Goal: Task Accomplishment & Management: Manage account settings

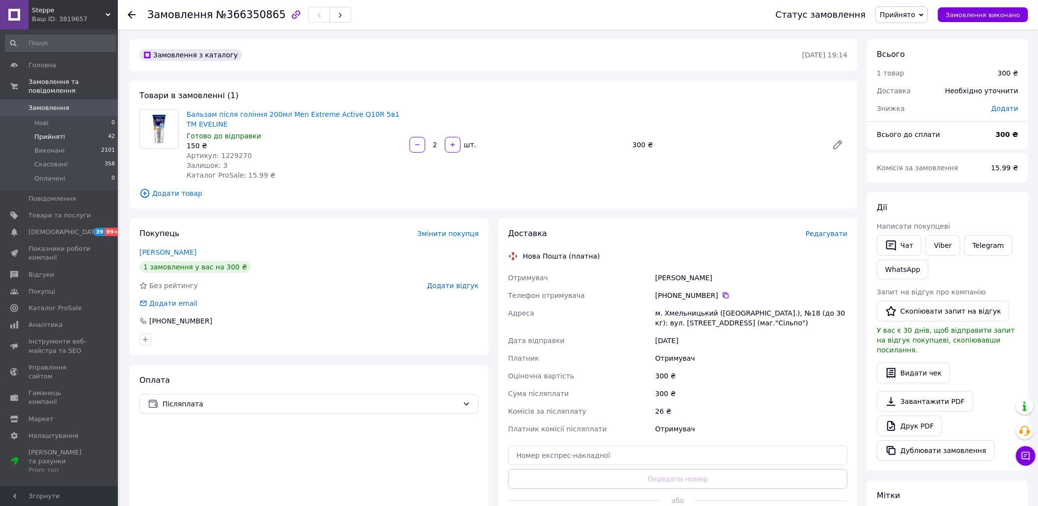
click at [47, 133] on span "Прийняті" at bounding box center [49, 137] width 30 height 9
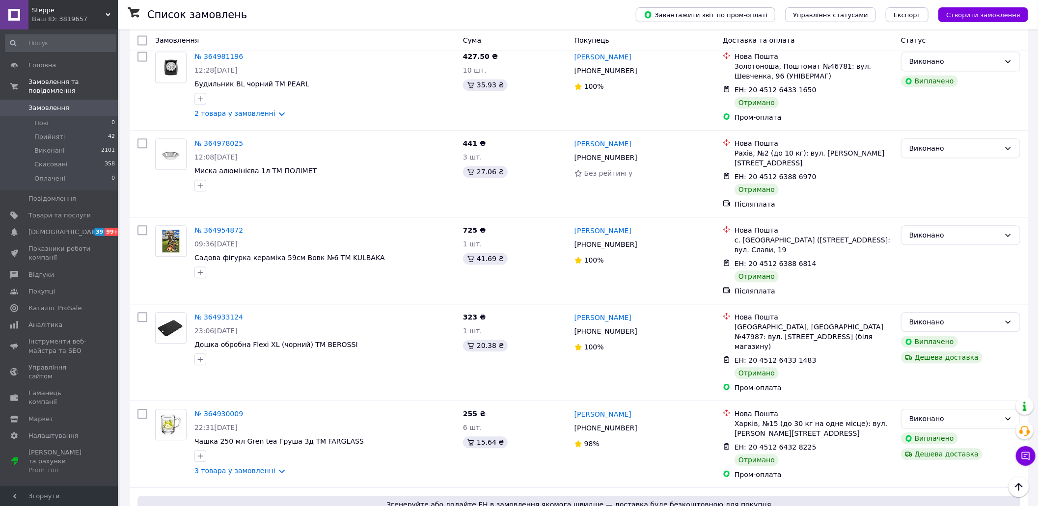
scroll to position [8456, 0]
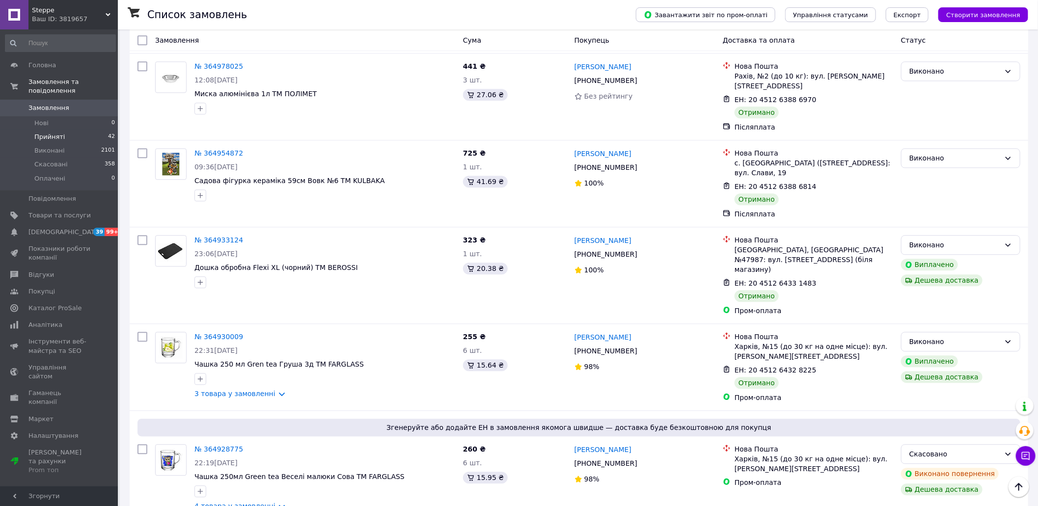
click at [50, 133] on span "Прийняті" at bounding box center [49, 137] width 30 height 9
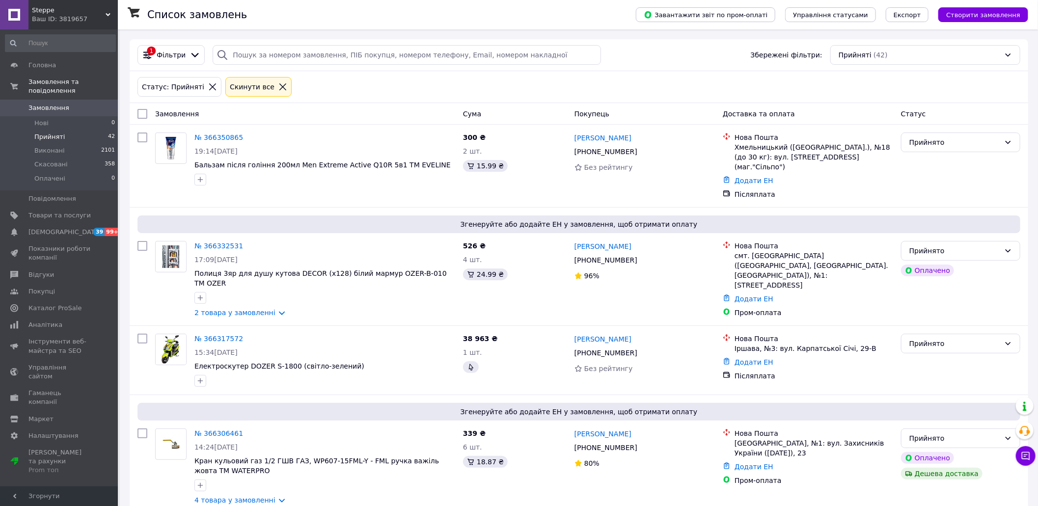
click at [59, 133] on span "Прийняті" at bounding box center [49, 137] width 30 height 9
click at [52, 133] on span "Прийняті" at bounding box center [49, 137] width 30 height 9
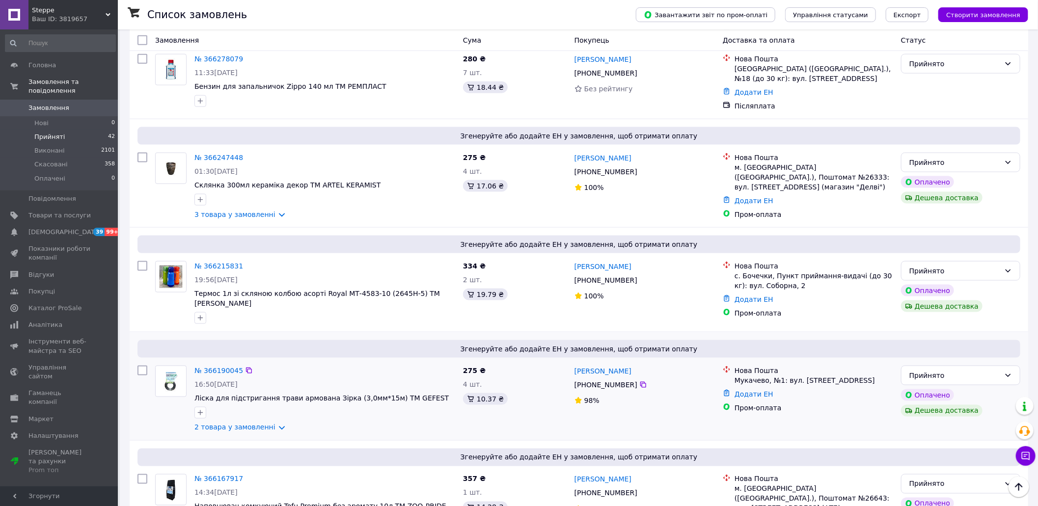
scroll to position [750, 0]
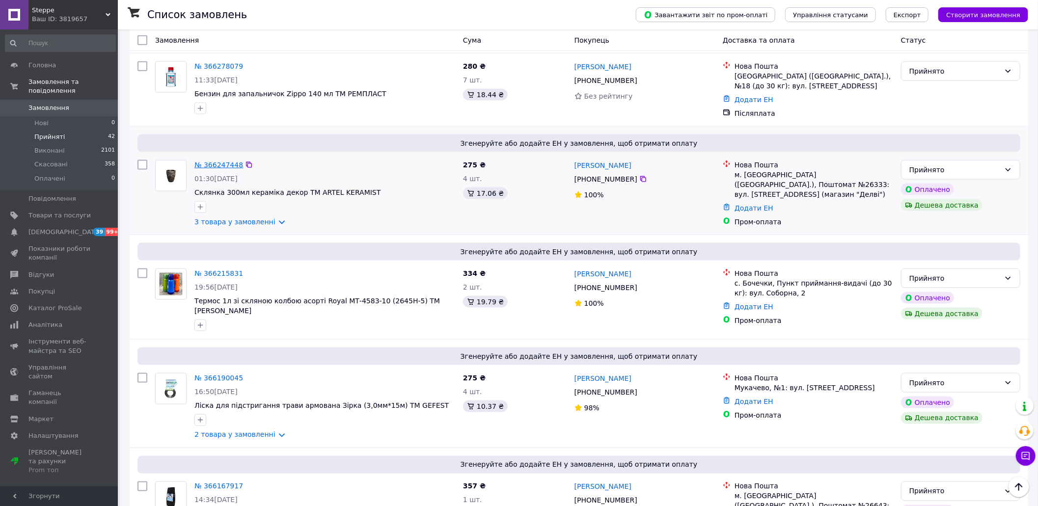
click at [220, 161] on link "№ 366247448" at bounding box center [218, 165] width 49 height 8
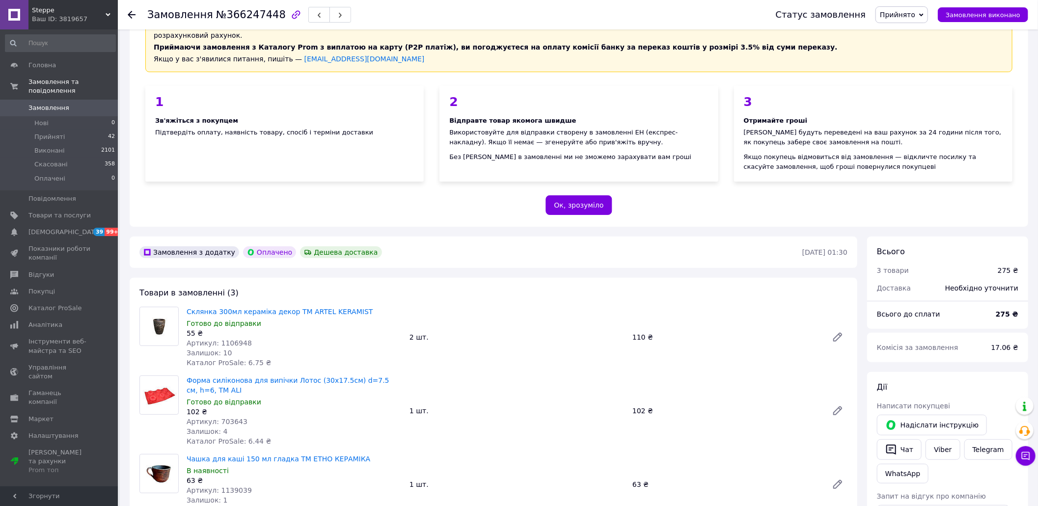
scroll to position [262, 0]
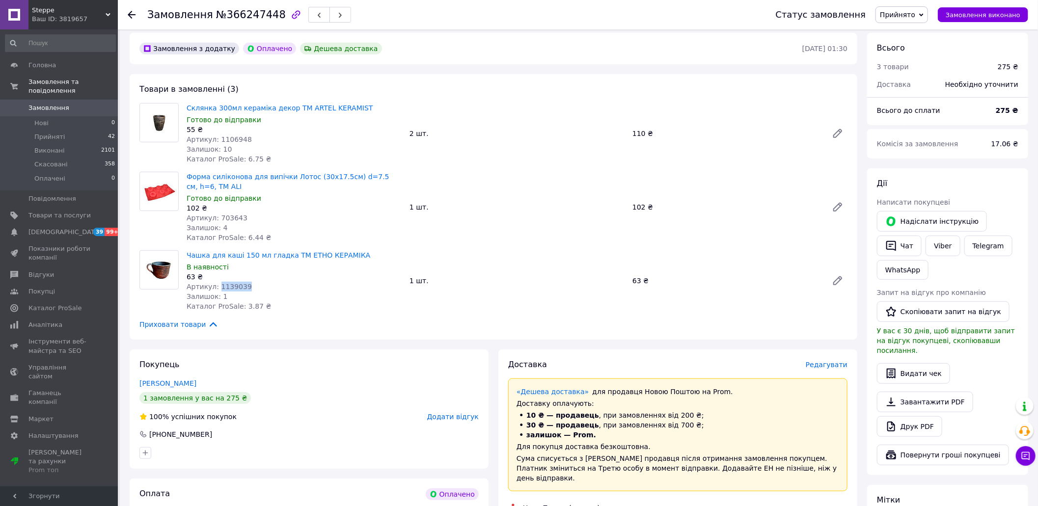
drag, startPoint x: 244, startPoint y: 280, endPoint x: 217, endPoint y: 276, distance: 27.8
click at [217, 282] on div "Артикул: 1139039" at bounding box center [294, 287] width 215 height 10
copy span "1139039"
click at [66, 211] on span "Товари та послуги" at bounding box center [59, 215] width 62 height 9
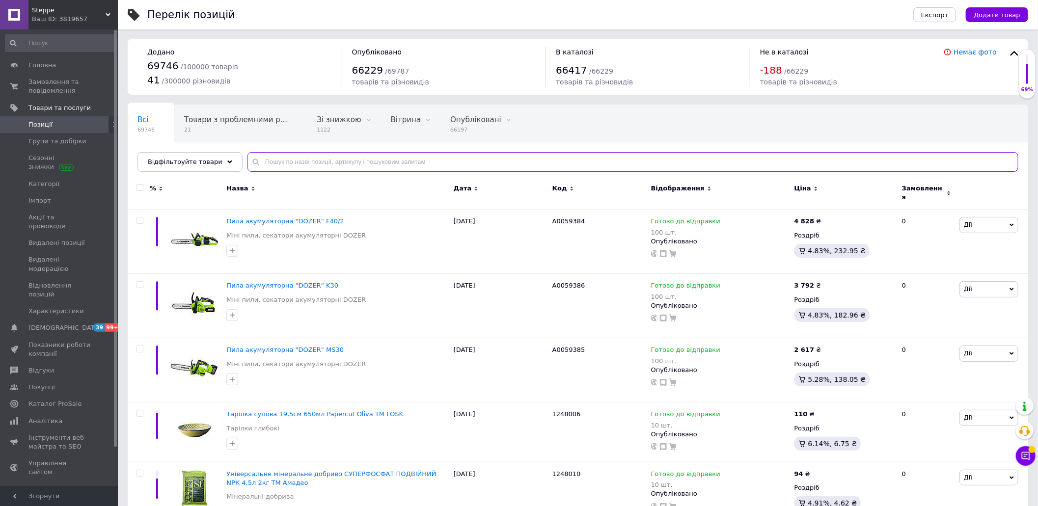
click at [353, 166] on input "text" at bounding box center [632, 162] width 771 height 20
paste input "1139038"
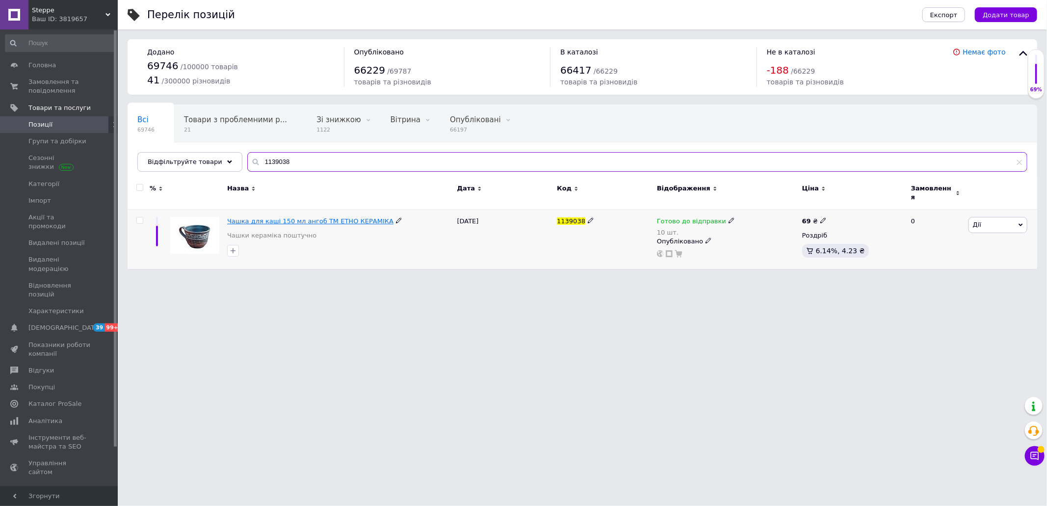
type input "1139038"
click at [352, 217] on span "Чашка для каші 150 мл ангоб ТМ ЕТНО КЕРАМІКА" at bounding box center [310, 220] width 166 height 7
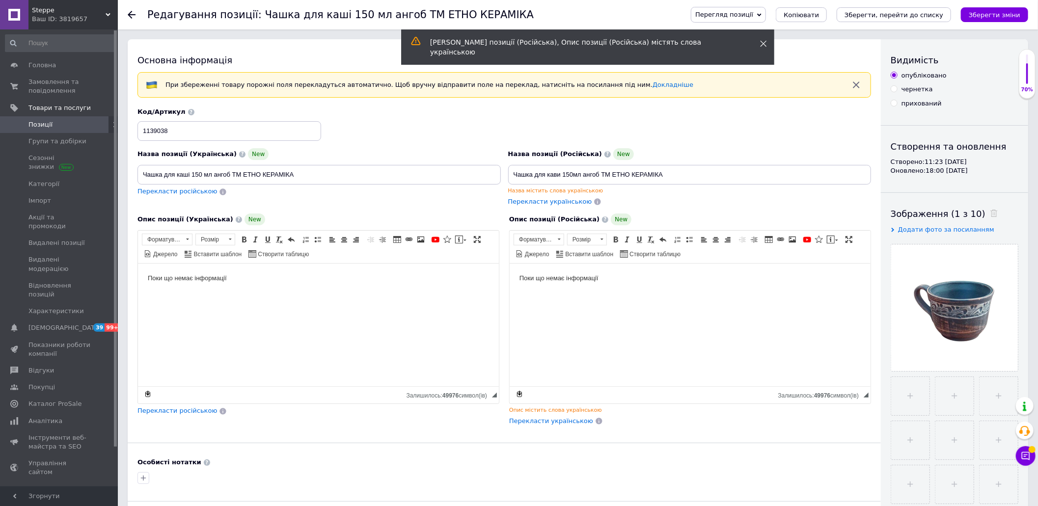
click at [764, 39] on span at bounding box center [763, 44] width 7 height 10
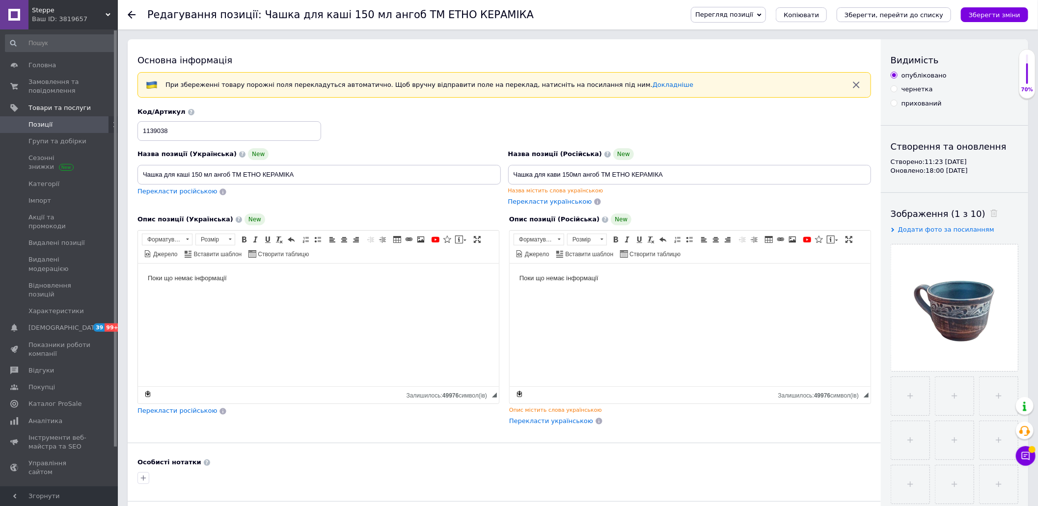
click at [761, 14] on icon at bounding box center [759, 15] width 4 height 4
click at [791, 32] on li "Зберегти та переглянути на сайті" at bounding box center [768, 34] width 154 height 14
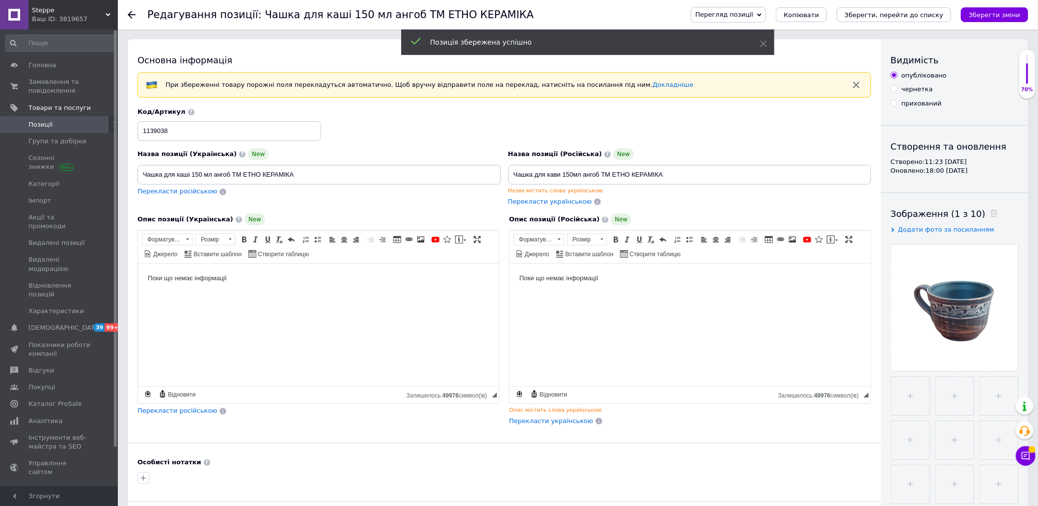
click at [45, 124] on span "Позиції" at bounding box center [40, 124] width 24 height 9
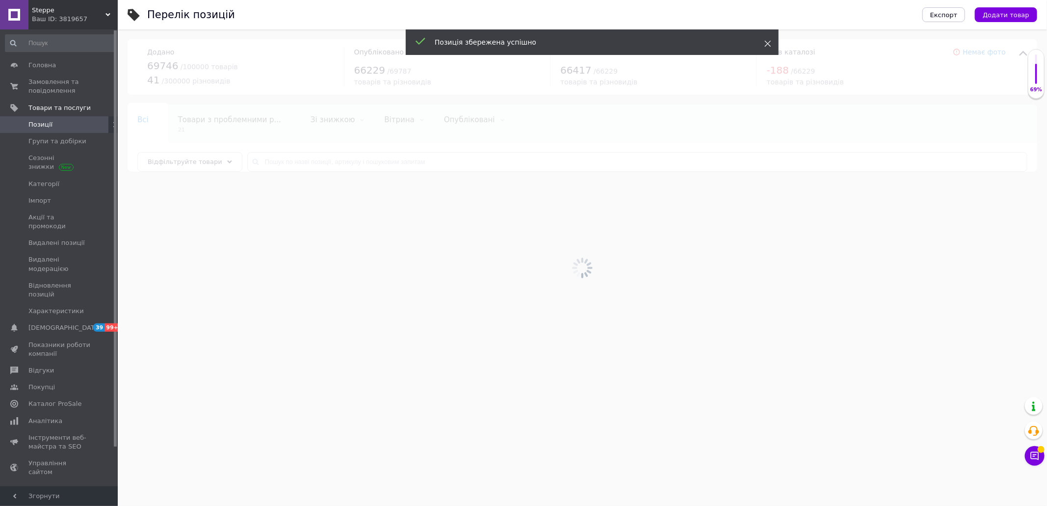
click at [768, 42] on icon at bounding box center [768, 43] width 7 height 7
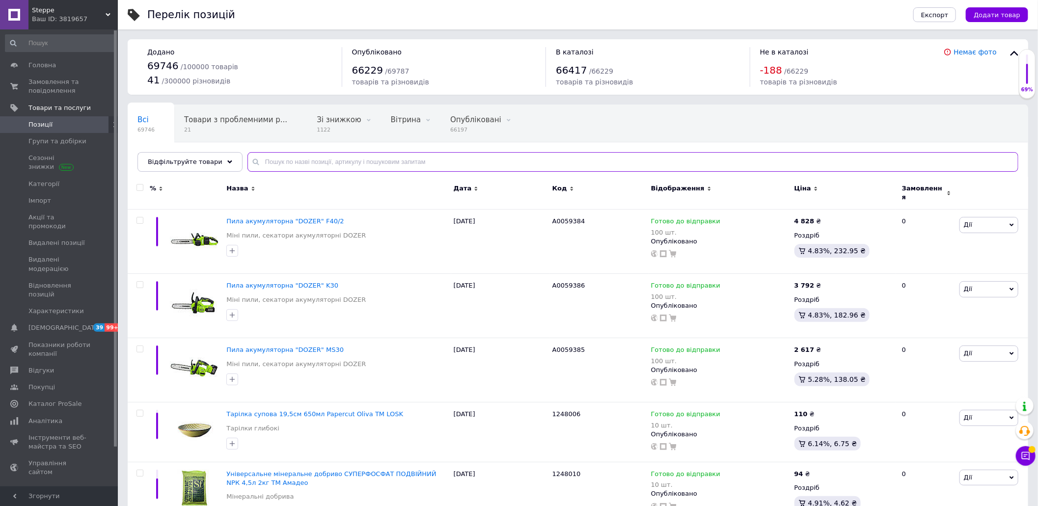
click at [303, 160] on input "text" at bounding box center [632, 162] width 771 height 20
paste input "1139040"
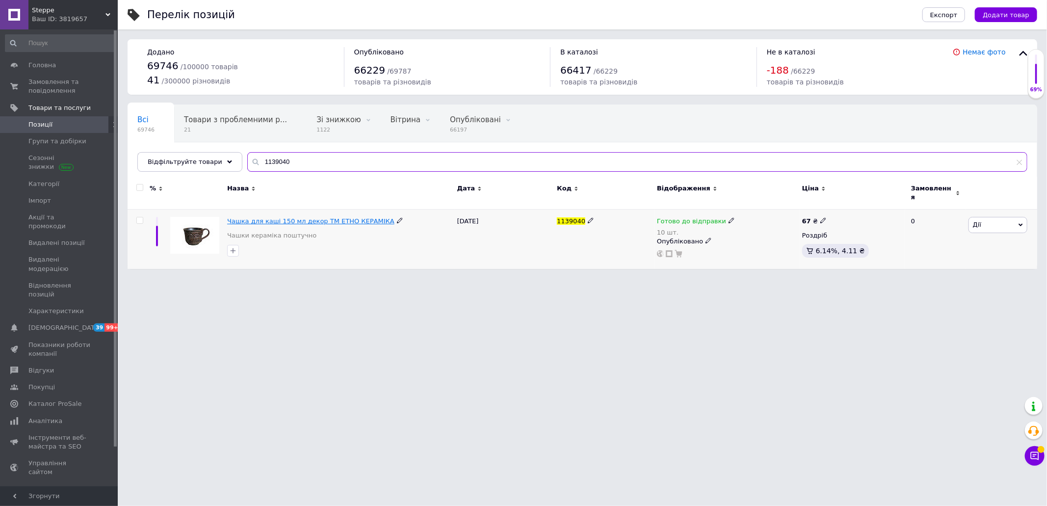
type input "1139040"
click at [321, 217] on span "Чашка для каші 150 мл декор ТМ ЕТНО КЕРАМІКА" at bounding box center [310, 220] width 167 height 7
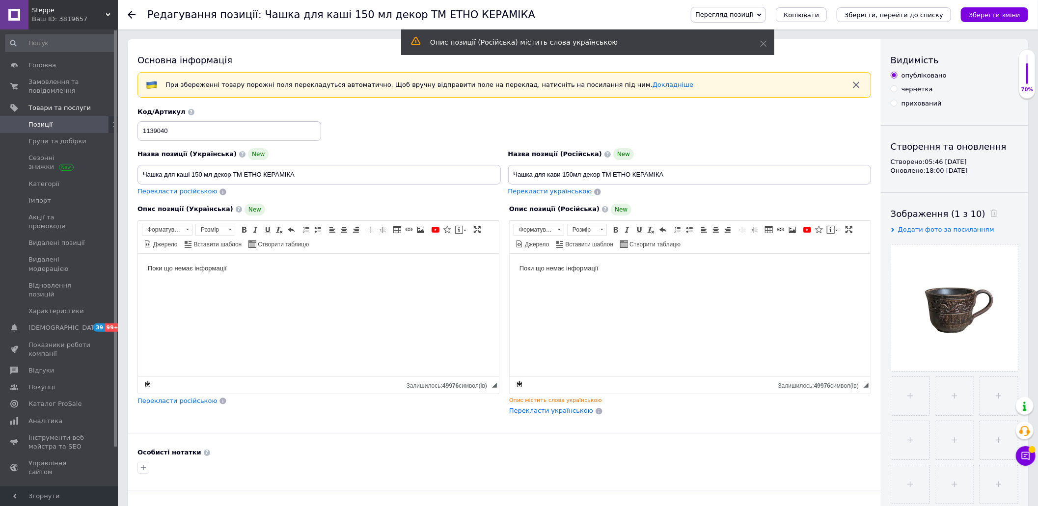
click at [761, 13] on icon at bounding box center [759, 15] width 4 height 4
click at [812, 34] on li "Зберегти та переглянути на сайті" at bounding box center [768, 34] width 154 height 14
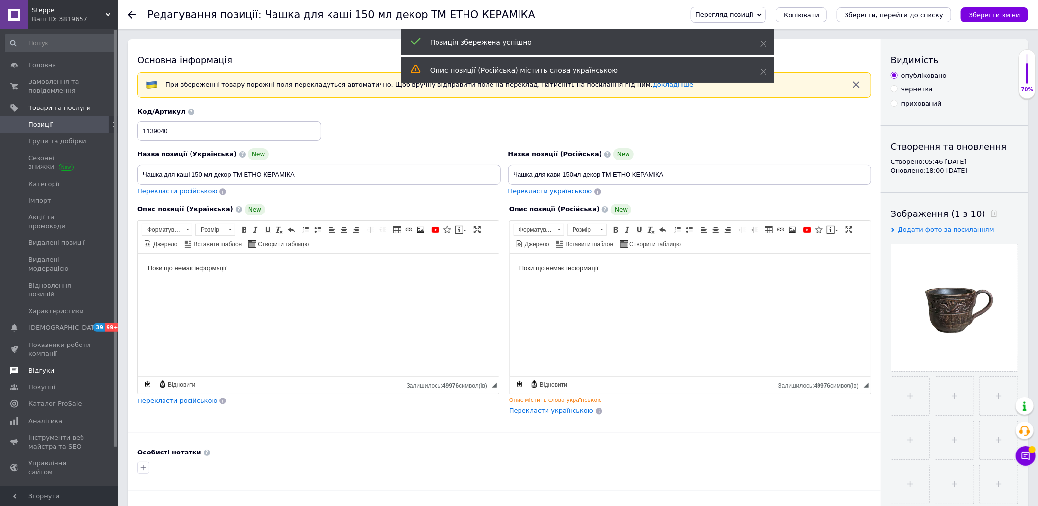
click at [41, 366] on span "Відгуки" at bounding box center [41, 370] width 26 height 9
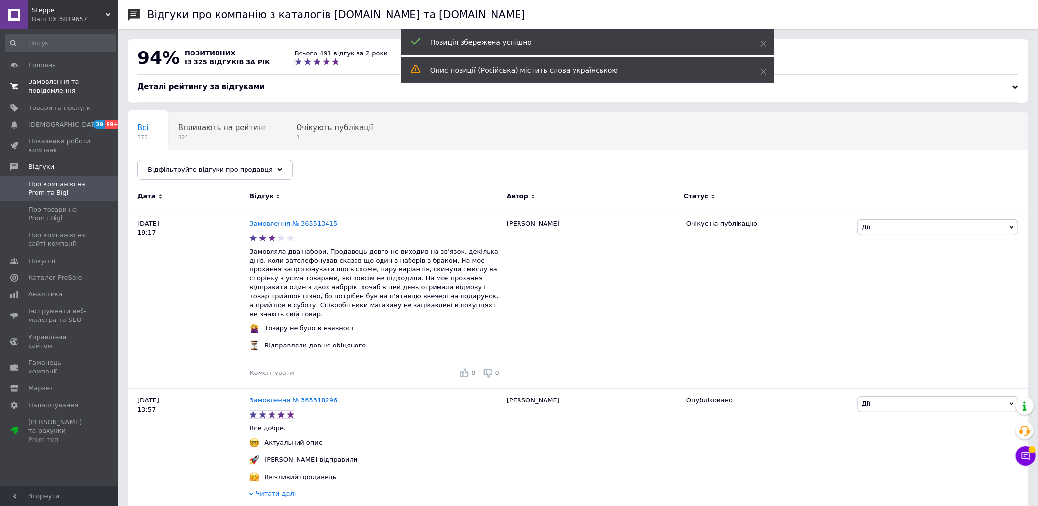
click at [64, 82] on span "Замовлення та повідомлення" at bounding box center [59, 87] width 62 height 18
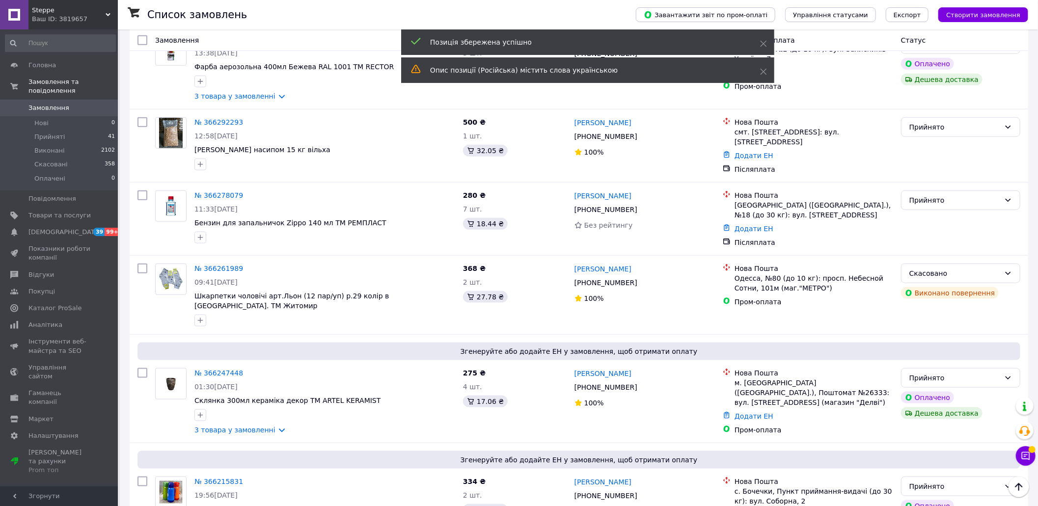
scroll to position [720, 0]
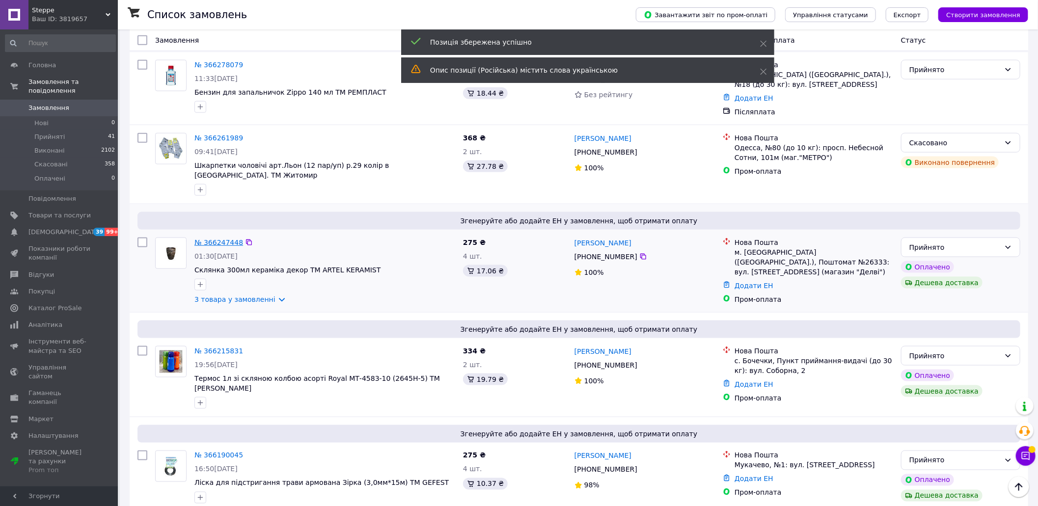
click at [221, 239] on link "№ 366247448" at bounding box center [218, 243] width 49 height 8
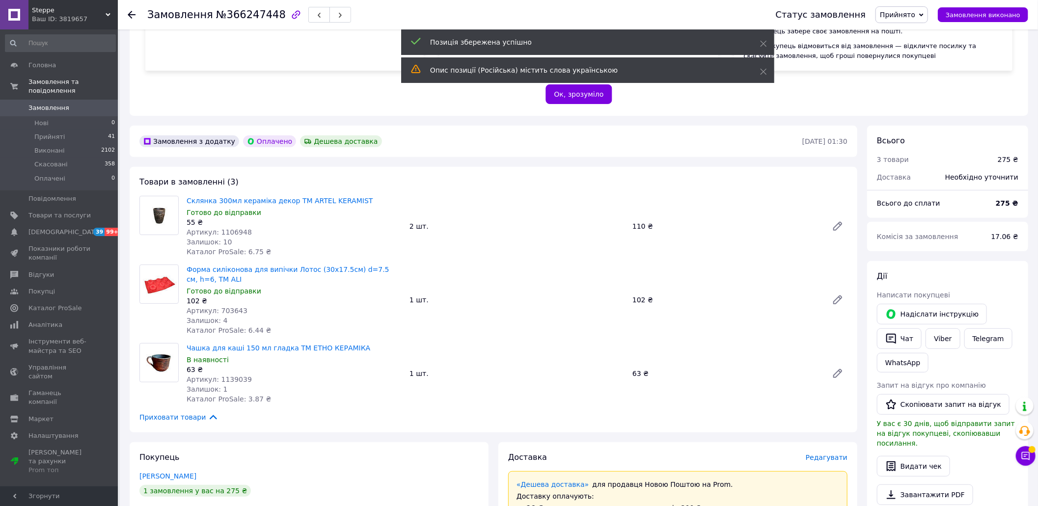
scroll to position [196, 0]
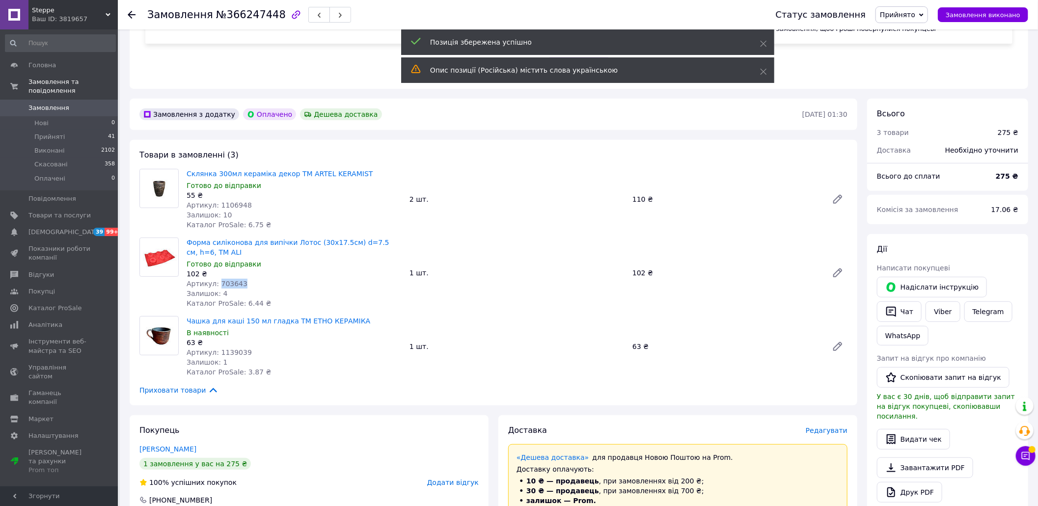
drag, startPoint x: 240, startPoint y: 277, endPoint x: 216, endPoint y: 272, distance: 24.1
click at [216, 279] on div "Артикул: 703643" at bounding box center [294, 284] width 215 height 10
copy span "703643"
drag, startPoint x: 247, startPoint y: 196, endPoint x: 215, endPoint y: 195, distance: 31.9
click at [215, 200] on div "Артикул: 1106948" at bounding box center [294, 205] width 215 height 10
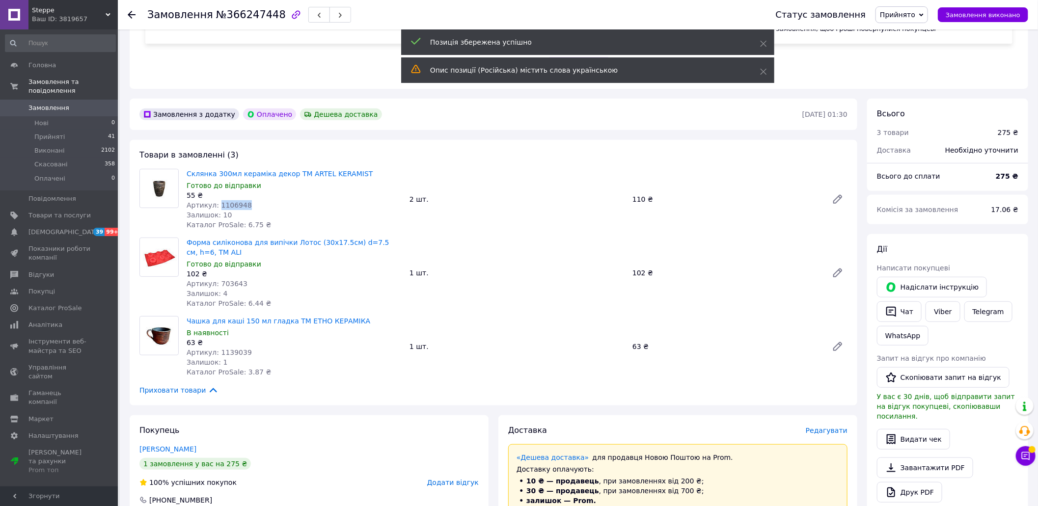
copy span "1106948"
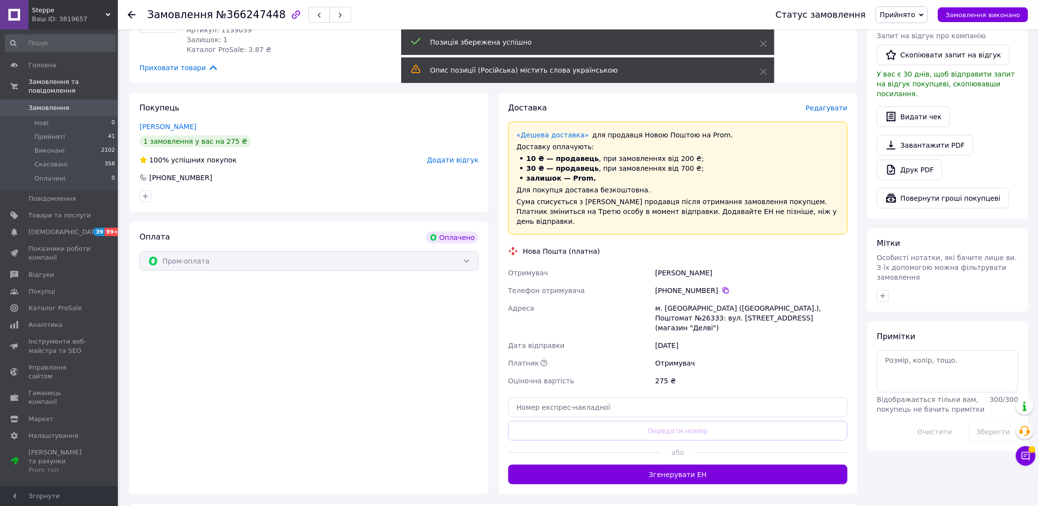
scroll to position [523, 0]
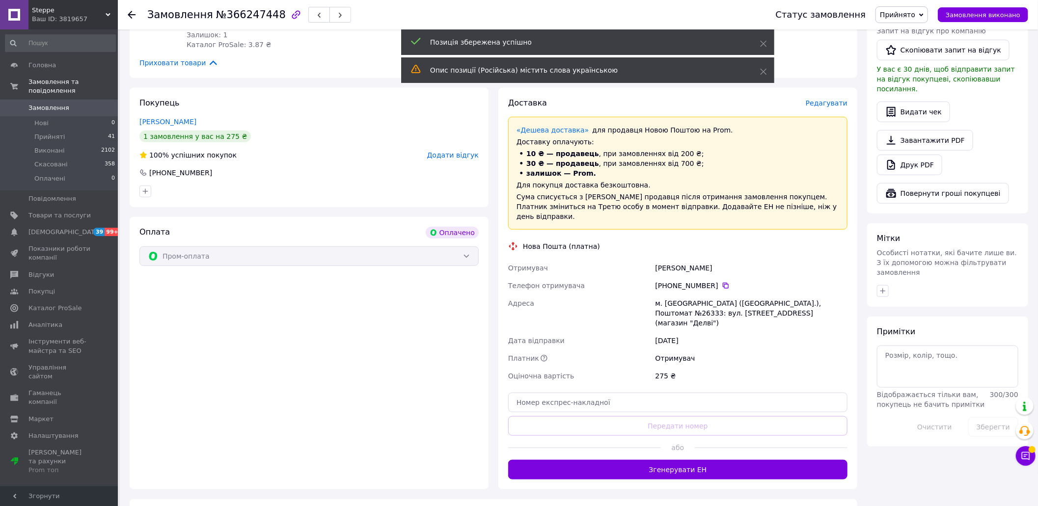
drag, startPoint x: 723, startPoint y: 259, endPoint x: 653, endPoint y: 260, distance: 69.7
click at [653, 260] on div "Джанелидзе Наталия" at bounding box center [751, 268] width 196 height 18
copy div "Джанелидзе Наталия"
drag, startPoint x: 713, startPoint y: 278, endPoint x: 673, endPoint y: 277, distance: 39.8
click at [673, 281] on div "[PHONE_NUMBER]" at bounding box center [751, 286] width 192 height 10
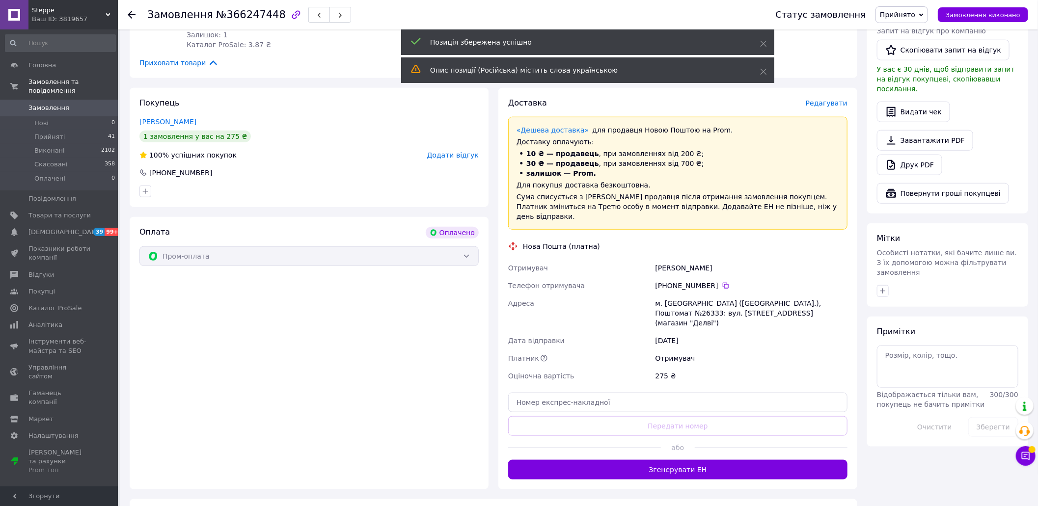
copy div "93 914 34 21"
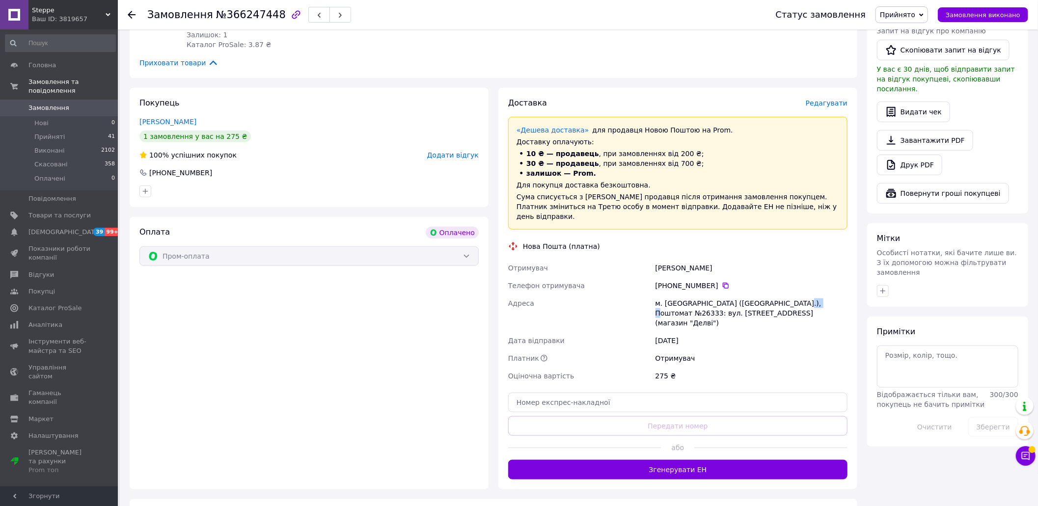
drag, startPoint x: 807, startPoint y: 295, endPoint x: 788, endPoint y: 293, distance: 18.8
click at [788, 294] on div "м. [GEOGRAPHIC_DATA] ([GEOGRAPHIC_DATA].), Поштомат №26333: вул. [STREET_ADDRES…" at bounding box center [751, 312] width 196 height 37
copy div "26333"
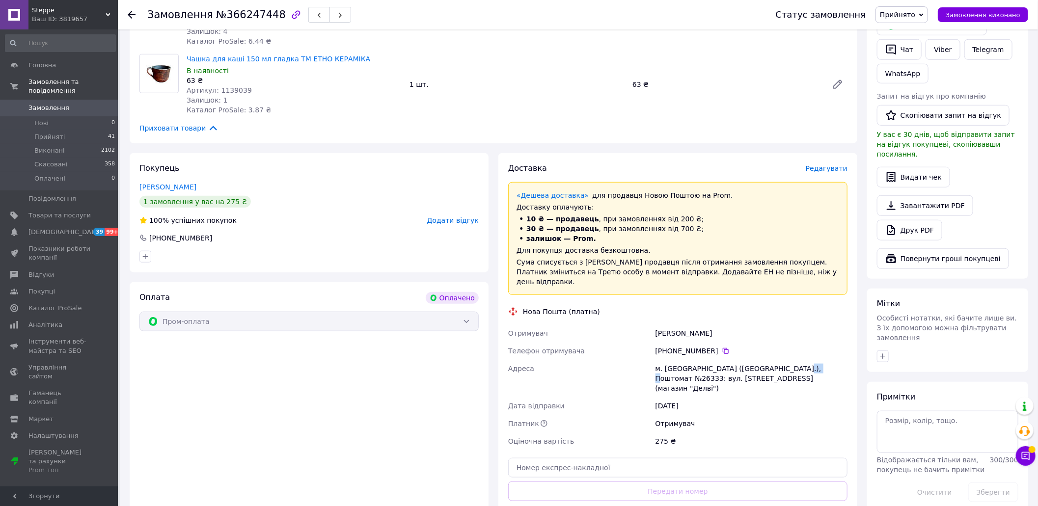
scroll to position [327, 0]
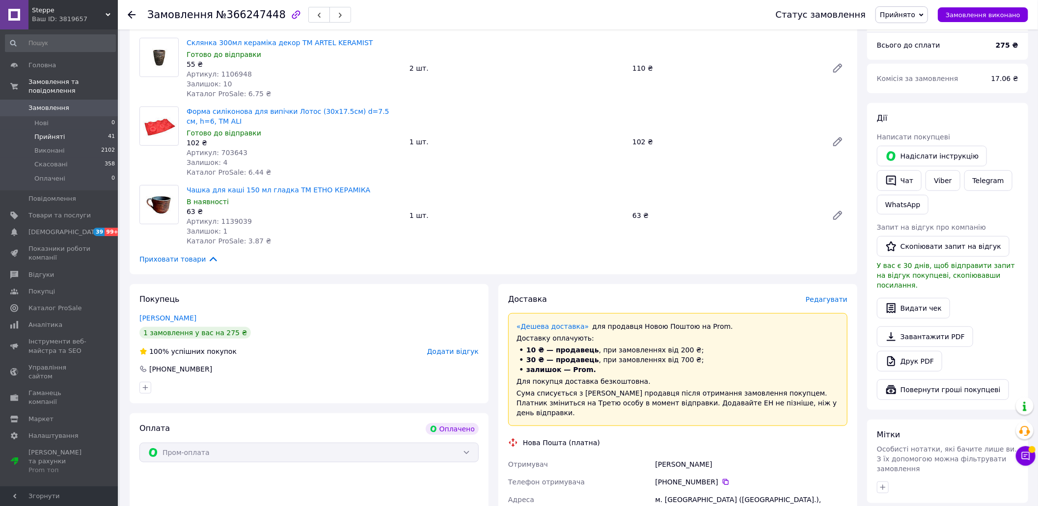
click at [53, 133] on span "Прийняті" at bounding box center [49, 137] width 30 height 9
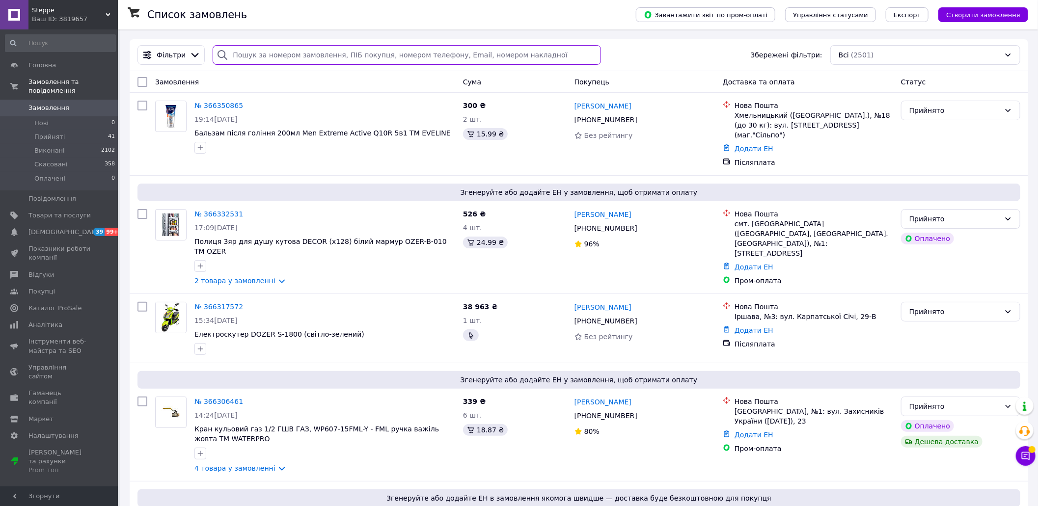
click at [260, 56] on input "search" at bounding box center [407, 55] width 388 height 20
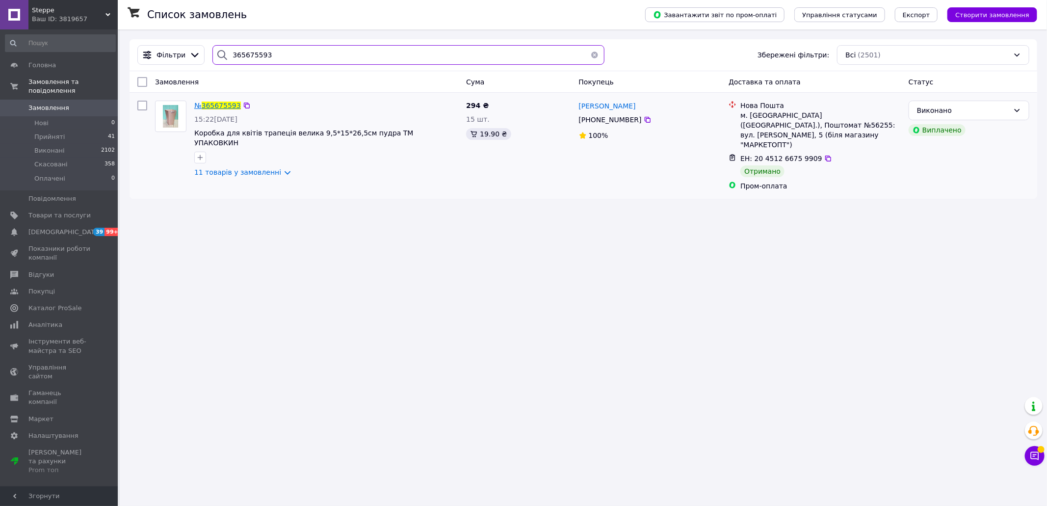
type input "365675593"
click at [218, 109] on span "365675593" at bounding box center [221, 106] width 39 height 8
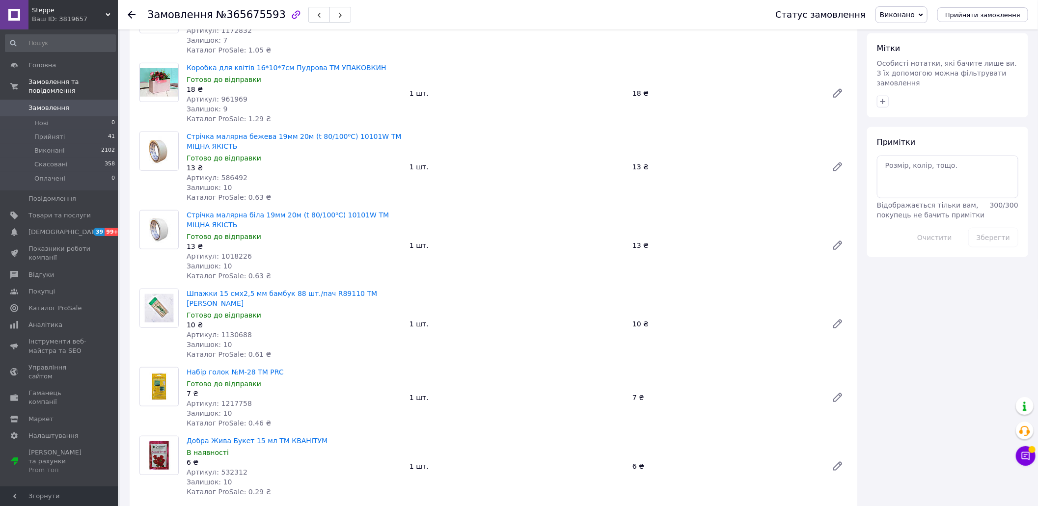
scroll to position [392, 0]
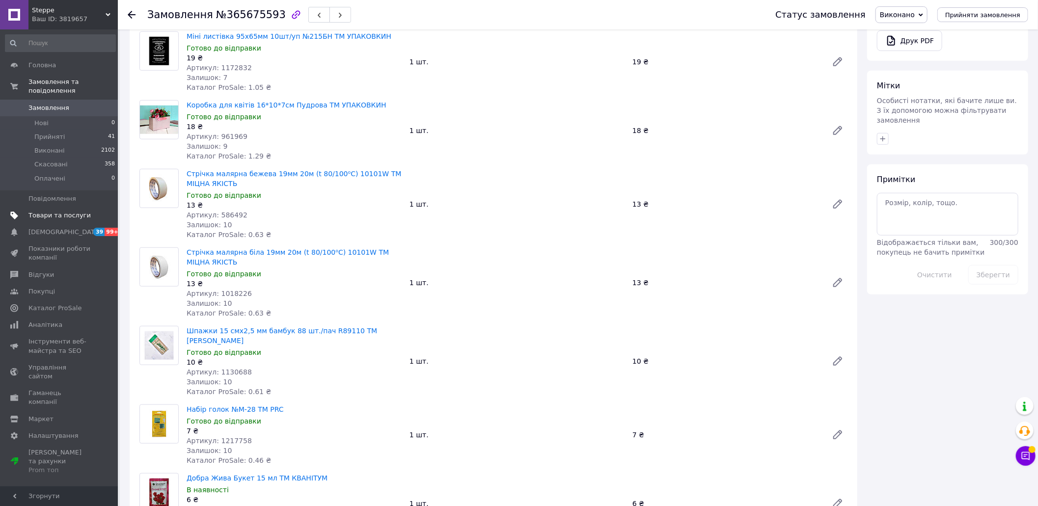
click at [65, 211] on span "Товари та послуги" at bounding box center [59, 215] width 62 height 9
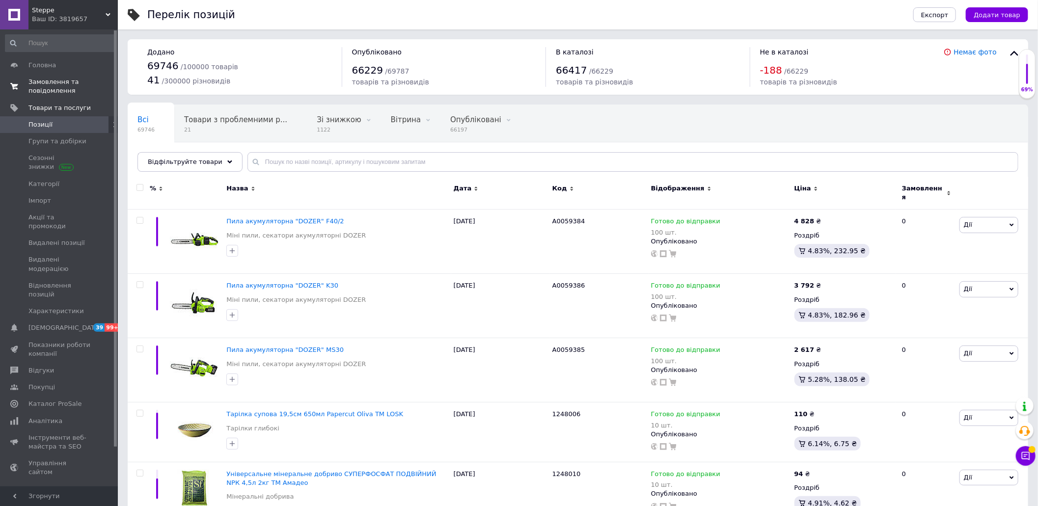
click at [56, 80] on span "Замовлення та повідомлення" at bounding box center [59, 87] width 62 height 18
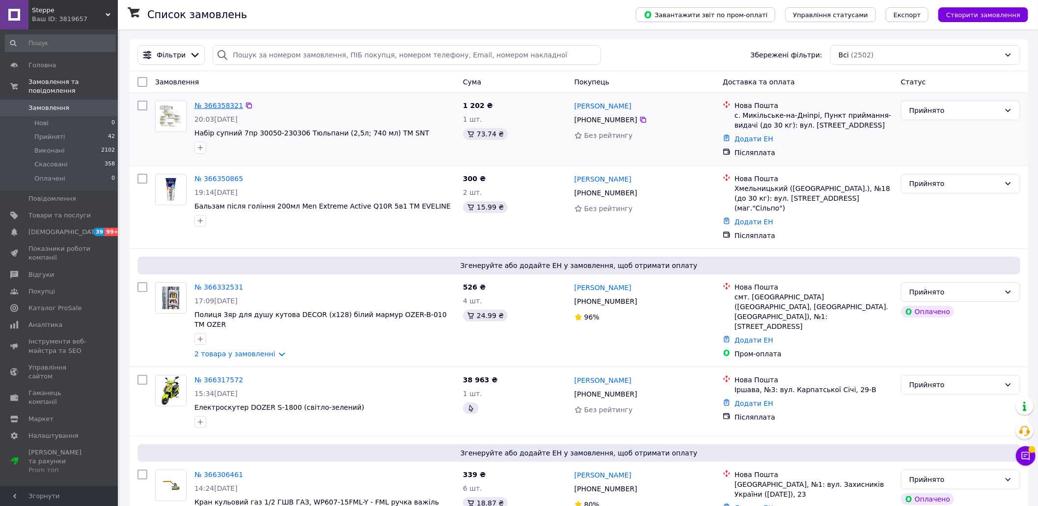
click at [214, 107] on link "№ 366358321" at bounding box center [218, 106] width 49 height 8
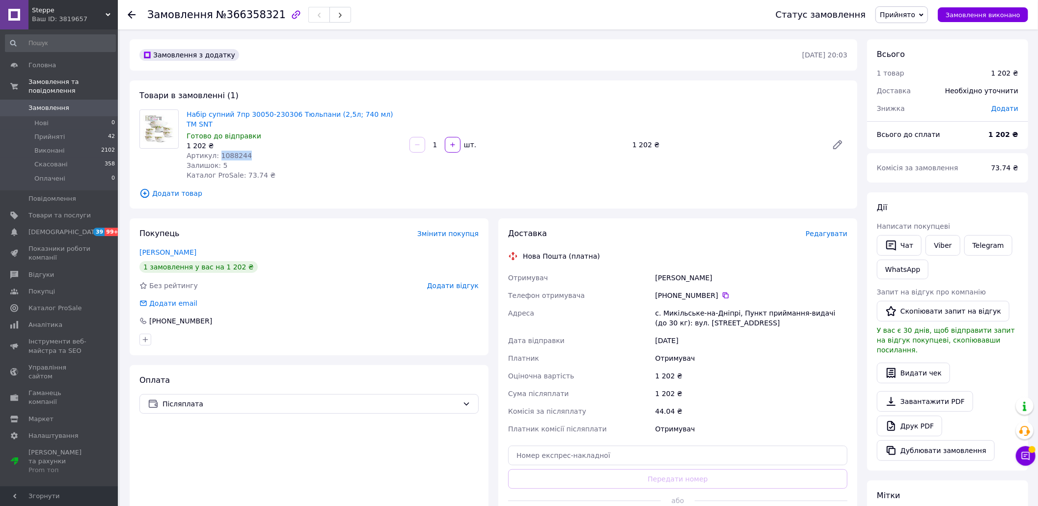
drag, startPoint x: 244, startPoint y: 147, endPoint x: 216, endPoint y: 146, distance: 27.5
click at [216, 151] on div "Артикул: 1088244" at bounding box center [294, 156] width 215 height 10
copy span "1088244"
drag, startPoint x: 711, startPoint y: 269, endPoint x: 654, endPoint y: 268, distance: 57.4
click at [654, 269] on div "Завадская Лариса" at bounding box center [751, 278] width 196 height 18
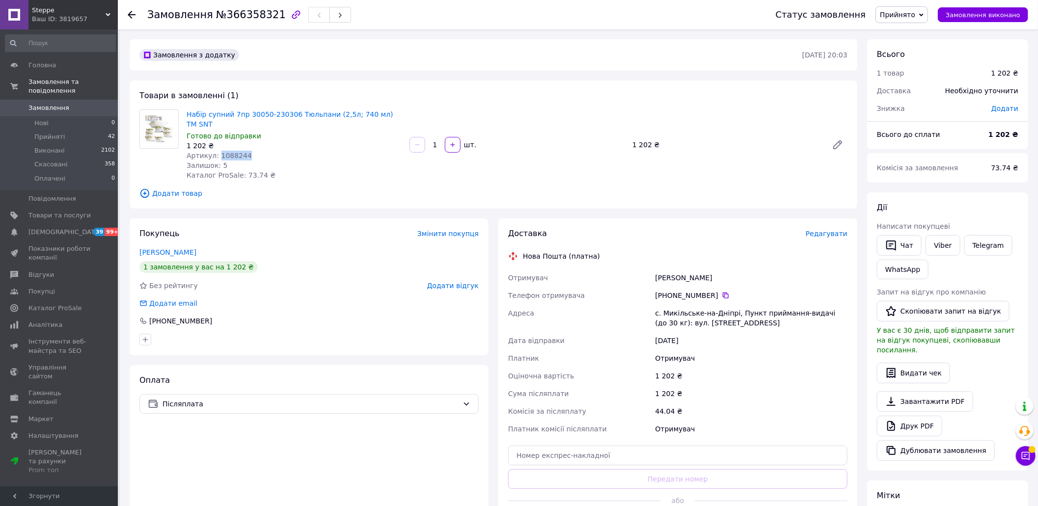
copy div "Завадская Лариса"
drag, startPoint x: 714, startPoint y: 287, endPoint x: 674, endPoint y: 287, distance: 39.8
click at [674, 291] on div "[PHONE_NUMBER]" at bounding box center [751, 296] width 192 height 10
copy div "99 449 05 34"
click at [53, 133] on span "Прийняті" at bounding box center [49, 137] width 30 height 9
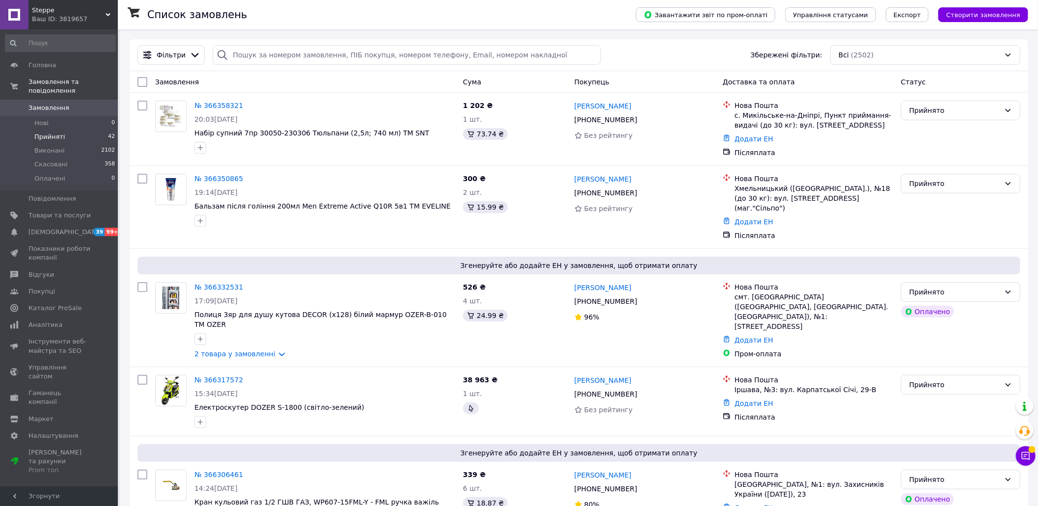
click at [46, 133] on span "Прийняті" at bounding box center [49, 137] width 30 height 9
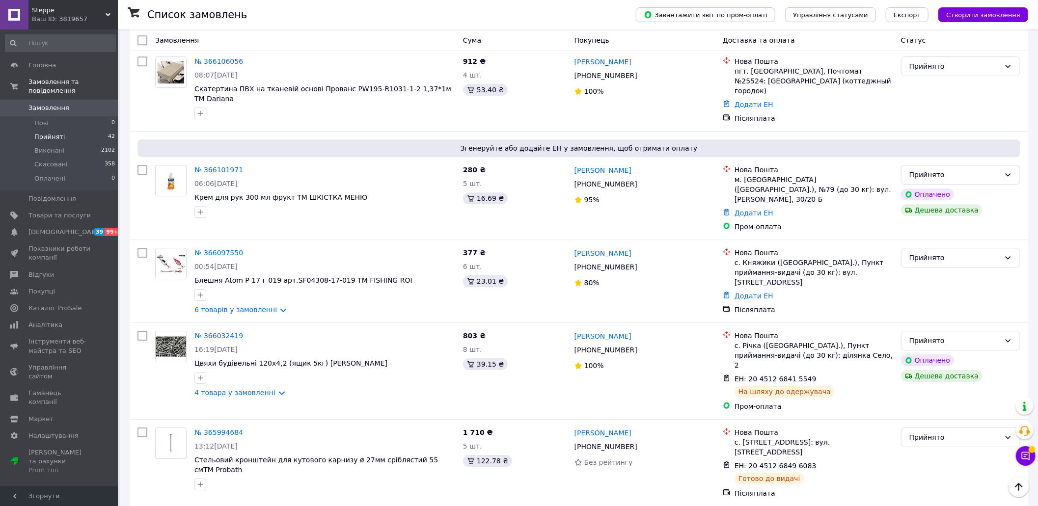
scroll to position [1652, 0]
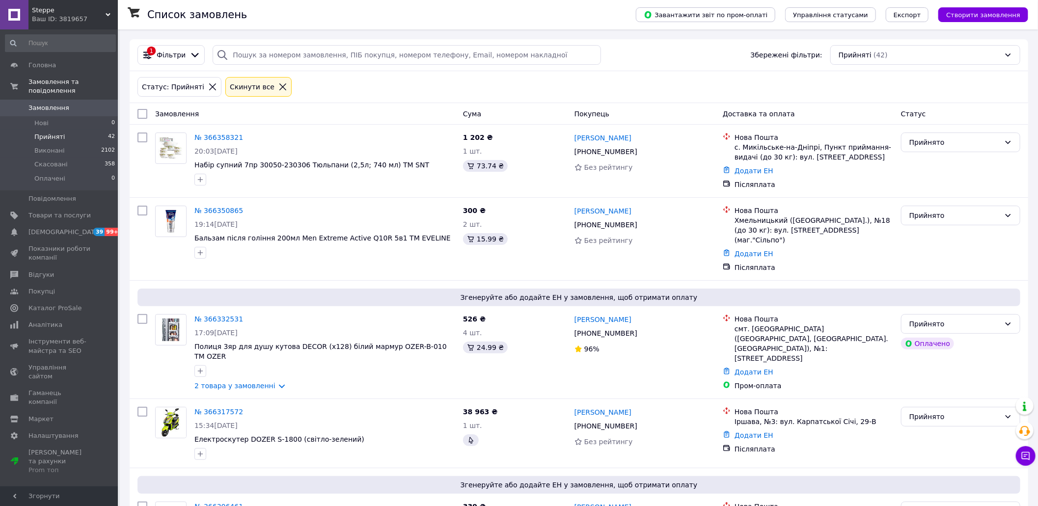
click at [51, 133] on span "Прийняті" at bounding box center [49, 137] width 30 height 9
click at [56, 133] on span "Прийняті" at bounding box center [49, 137] width 30 height 9
click at [51, 133] on span "Прийняті" at bounding box center [49, 137] width 30 height 9
click at [38, 270] on span "Відгуки" at bounding box center [41, 274] width 26 height 9
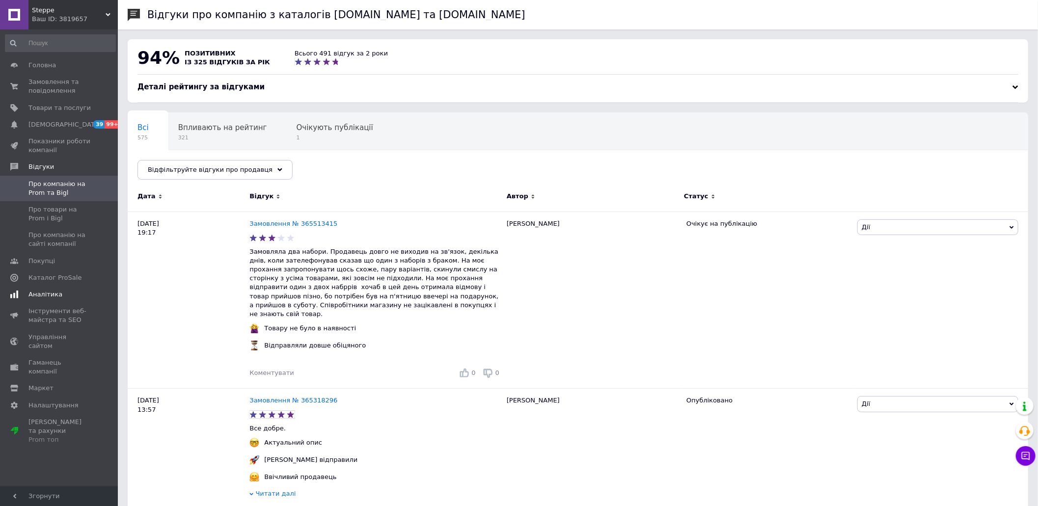
click at [40, 292] on span "Аналітика" at bounding box center [45, 294] width 34 height 9
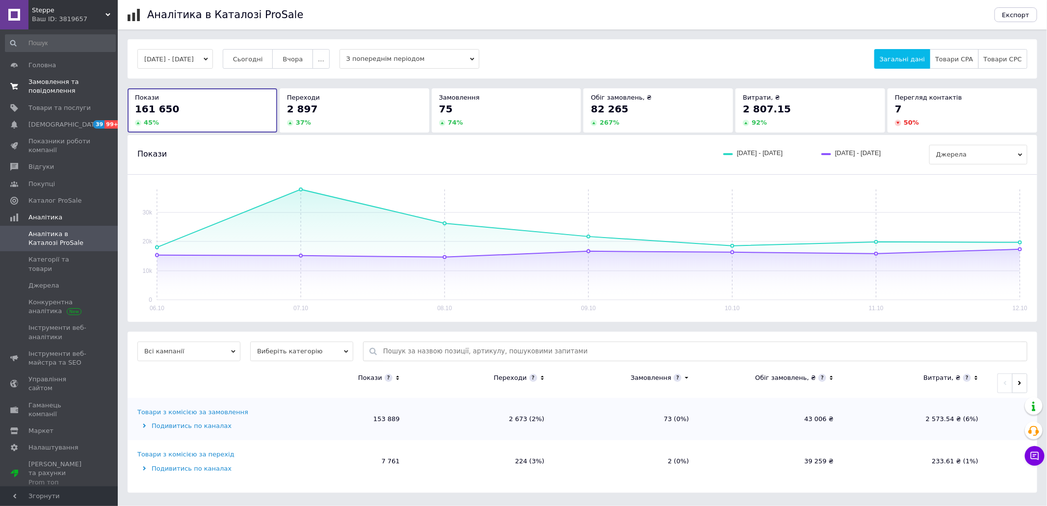
click at [62, 80] on span "Замовлення та повідомлення" at bounding box center [59, 87] width 62 height 18
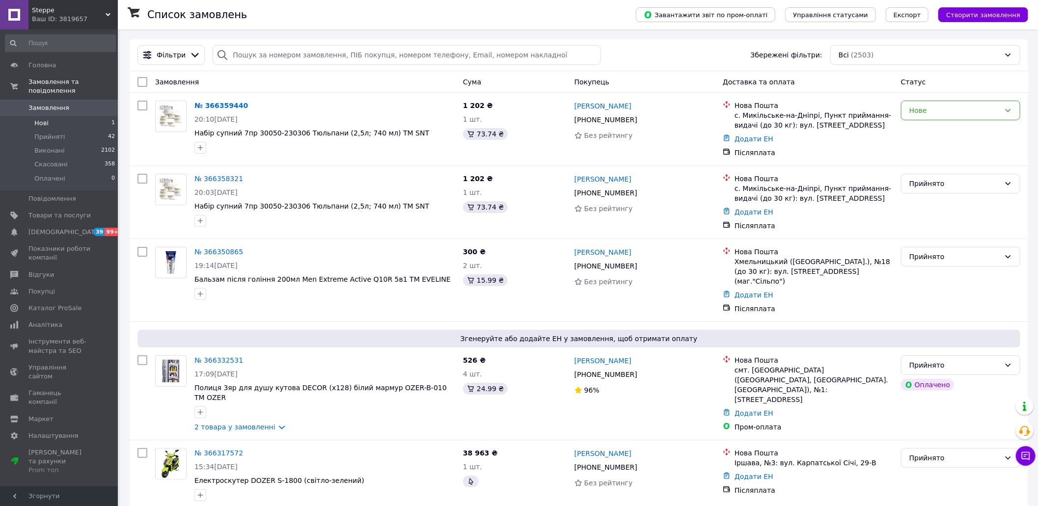
click at [43, 119] on span "Нові" at bounding box center [41, 123] width 14 height 9
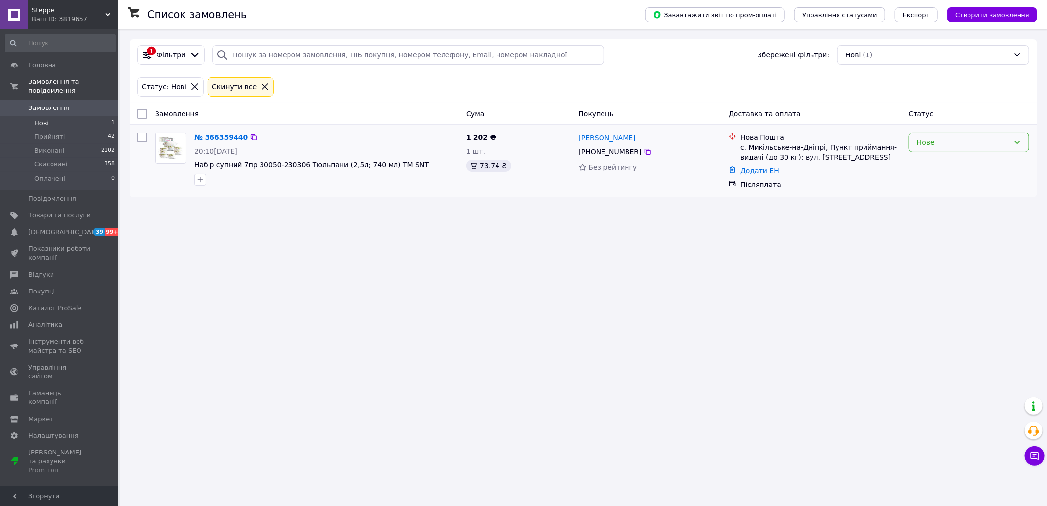
click at [1019, 142] on icon at bounding box center [1017, 142] width 5 height 3
click at [974, 167] on li "Прийнято" at bounding box center [969, 165] width 120 height 18
click at [47, 133] on span "Прийняті" at bounding box center [49, 137] width 30 height 9
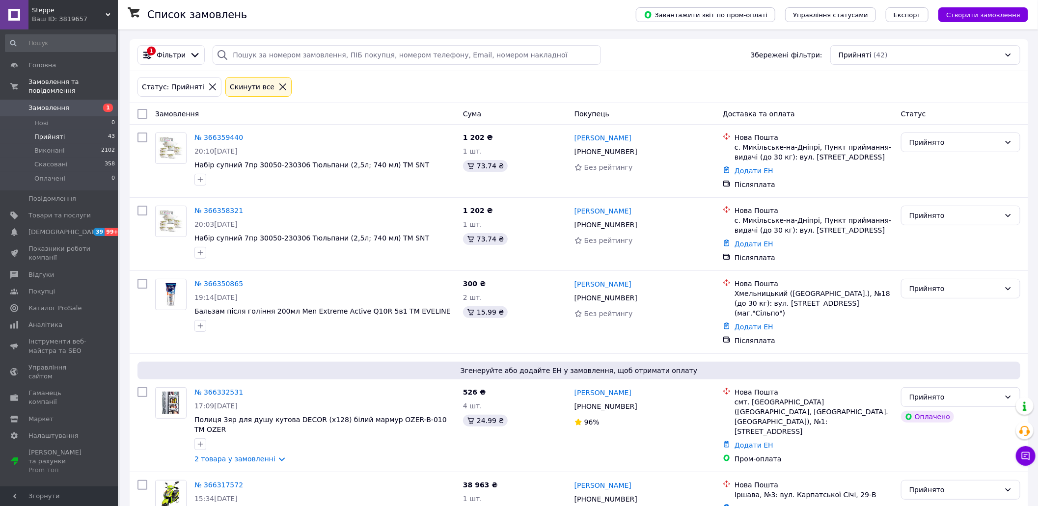
click at [496, 13] on div "Список замовлень" at bounding box center [381, 14] width 469 height 29
click at [57, 304] on span "Каталог ProSale" at bounding box center [54, 308] width 53 height 9
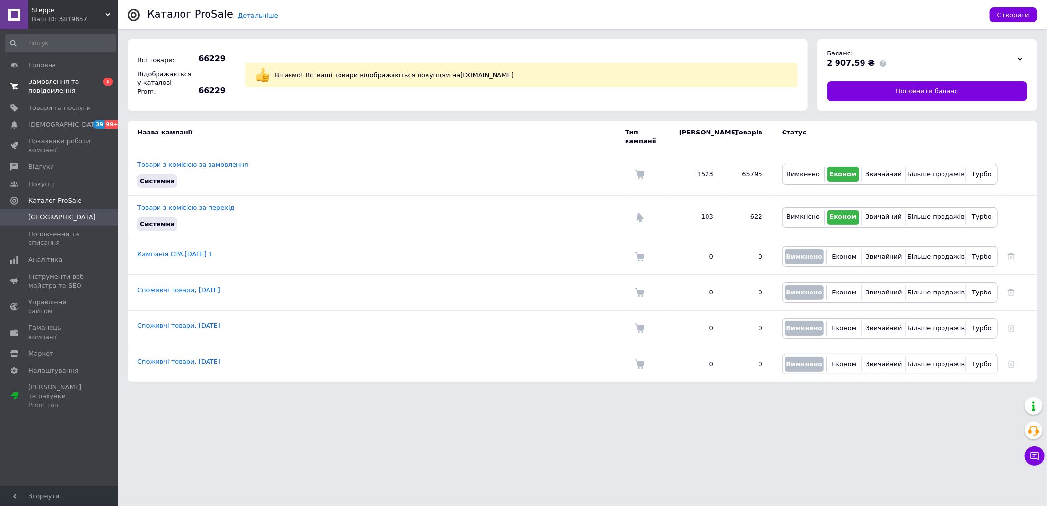
click at [62, 81] on span "Замовлення та повідомлення" at bounding box center [59, 87] width 62 height 18
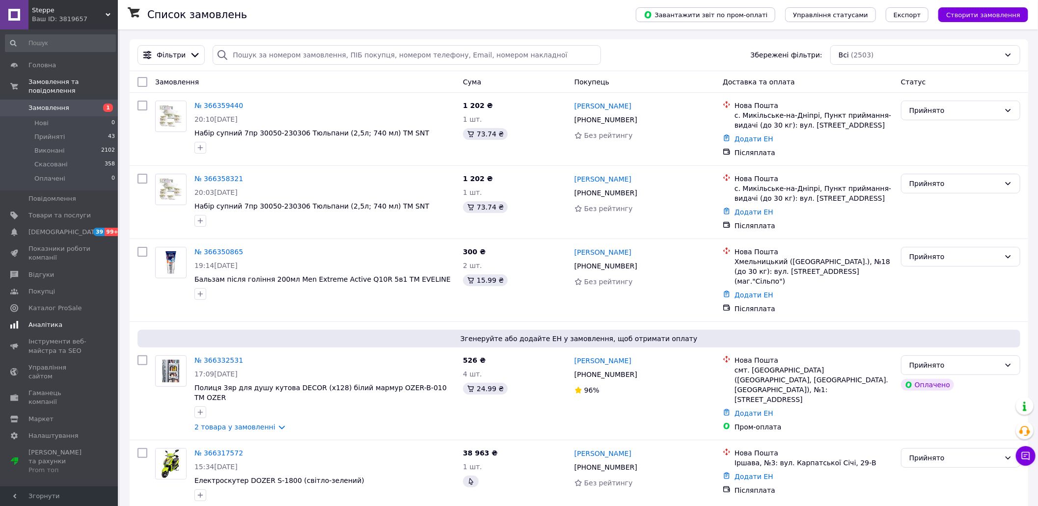
click at [42, 320] on span "Аналітика" at bounding box center [45, 324] width 34 height 9
